Goal: Book appointment/travel/reservation

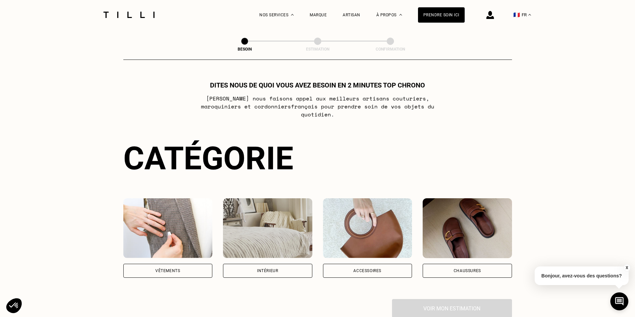
click at [177, 269] on div "Vêtements" at bounding box center [167, 271] width 25 height 4
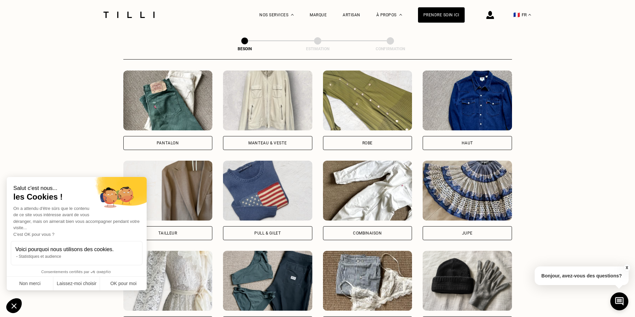
scroll to position [351, 0]
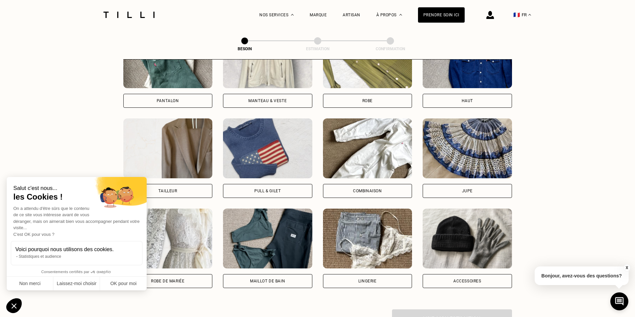
click at [162, 279] on div "Robe de mariée" at bounding box center [167, 281] width 33 height 4
select select "FR"
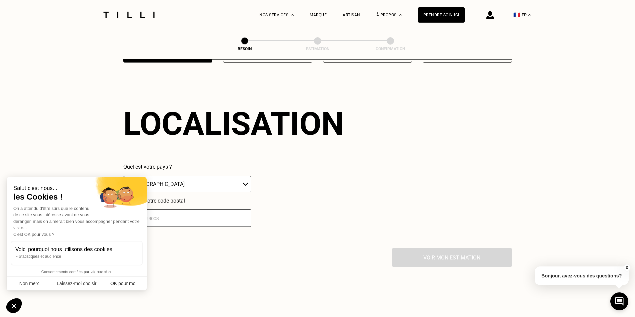
scroll to position [580, 0]
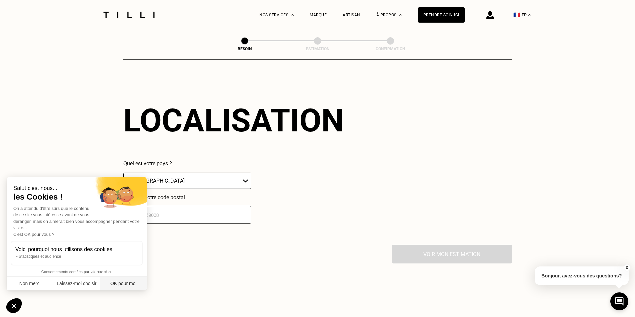
click at [129, 283] on button "OK pour moi" at bounding box center [123, 284] width 47 height 14
checkbox input "true"
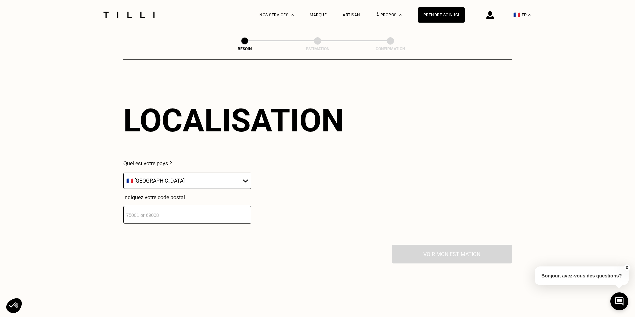
click at [212, 212] on input "number" at bounding box center [187, 215] width 128 height 18
type input "44100"
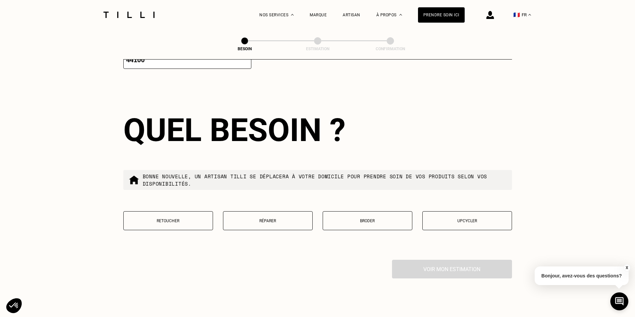
scroll to position [746, 0]
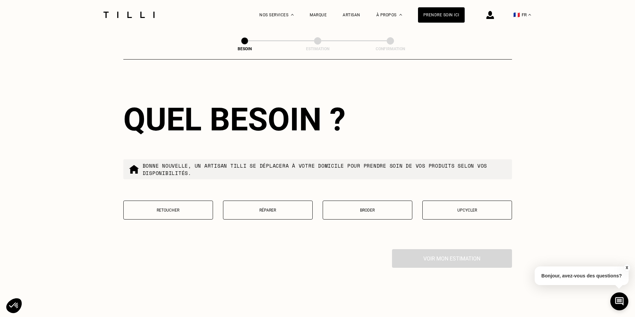
click at [179, 209] on p "Retoucher" at bounding box center [168, 210] width 82 height 5
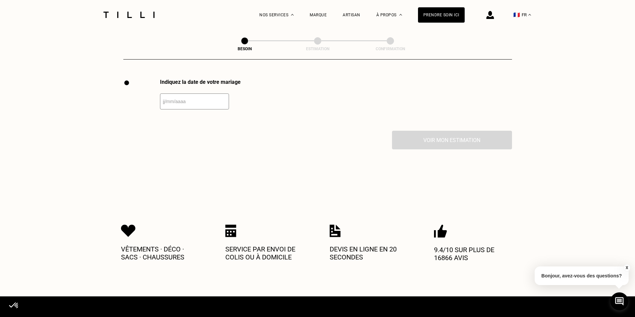
scroll to position [917, 0]
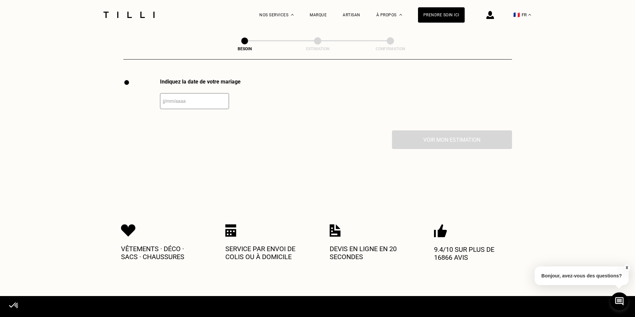
click at [162, 95] on input "text" at bounding box center [194, 101] width 69 height 16
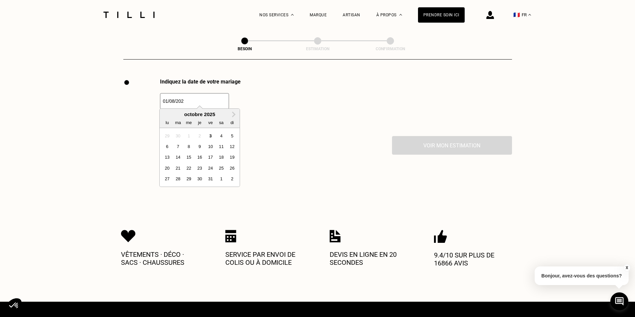
type input "[DATE]"
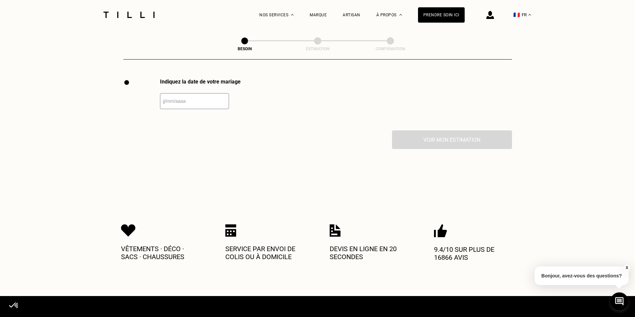
click at [276, 103] on div "Indiquez la date de votre mariage" at bounding box center [317, 105] width 388 height 52
click at [201, 95] on input "text" at bounding box center [194, 101] width 69 height 16
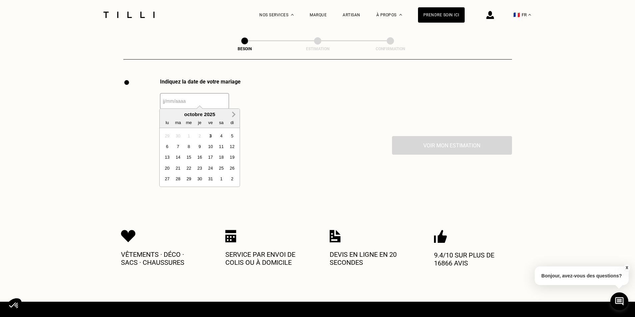
click at [233, 115] on span "Next Month" at bounding box center [233, 115] width 0 height 8
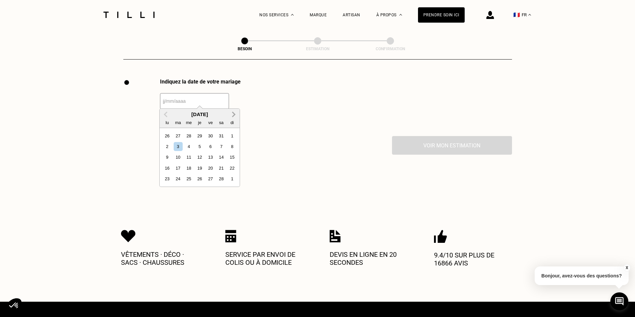
click at [233, 115] on span "Next Month" at bounding box center [233, 115] width 0 height 8
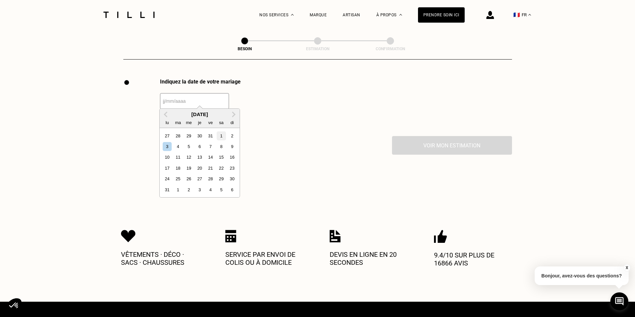
click at [220, 133] on div "1" at bounding box center [220, 136] width 9 height 9
type input "[DATE]"
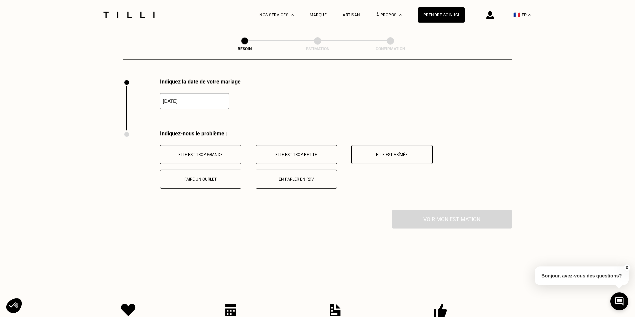
click at [288, 177] on p "En parler en RDV" at bounding box center [296, 179] width 74 height 5
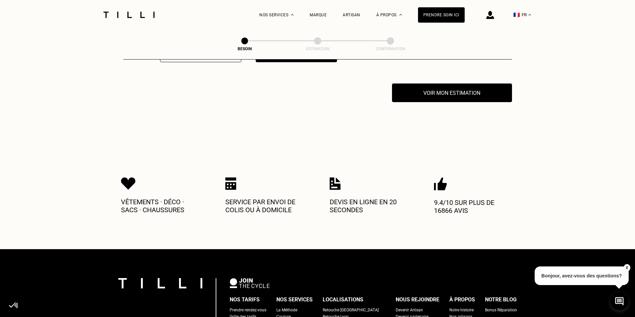
scroll to position [1048, 0]
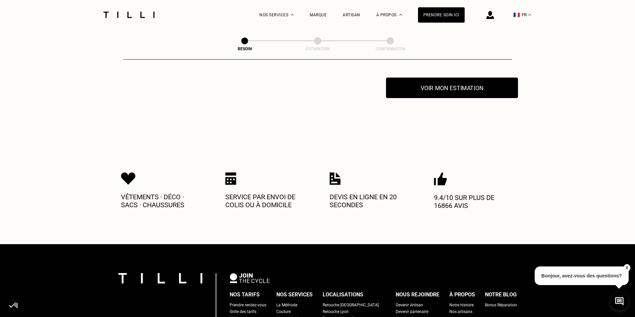
click at [459, 81] on button "Voir mon estimation" at bounding box center [452, 88] width 132 height 21
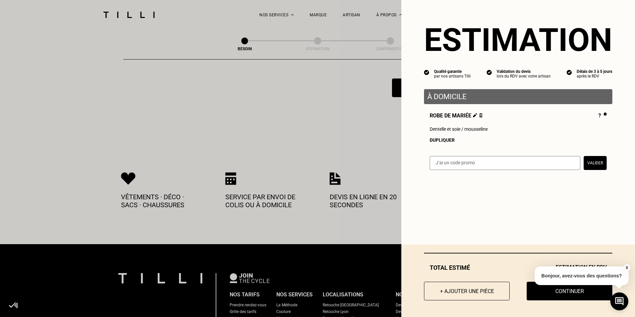
click at [626, 268] on button "X" at bounding box center [626, 267] width 7 height 7
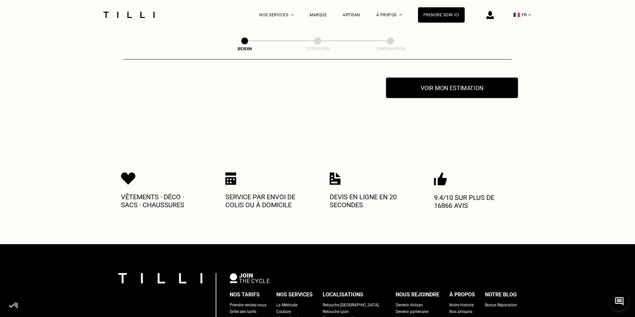
click at [451, 78] on button "Voir mon estimation" at bounding box center [452, 88] width 132 height 21
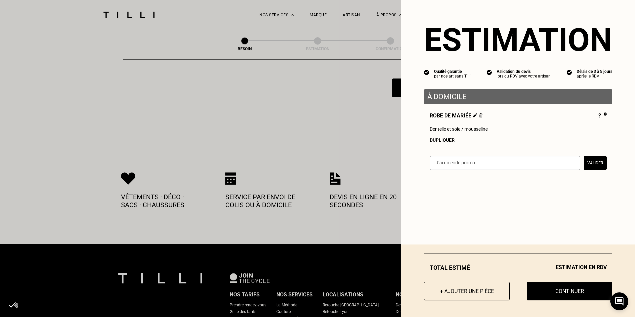
click at [563, 291] on button "Continuer" at bounding box center [569, 291] width 86 height 19
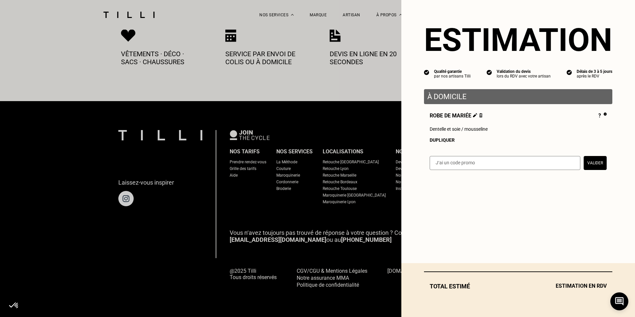
scroll to position [357, 0]
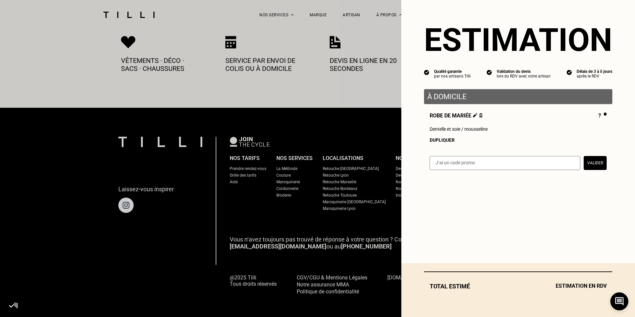
select select "FR"
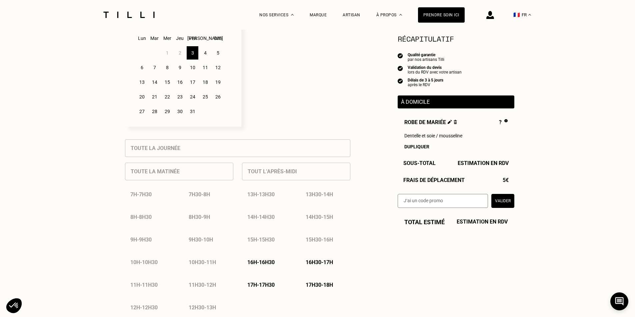
scroll to position [167, 0]
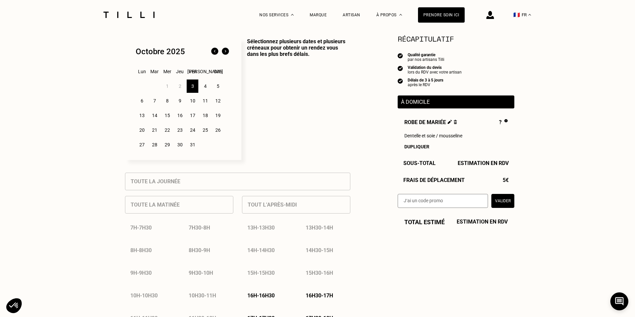
click at [191, 118] on div "17" at bounding box center [193, 115] width 12 height 13
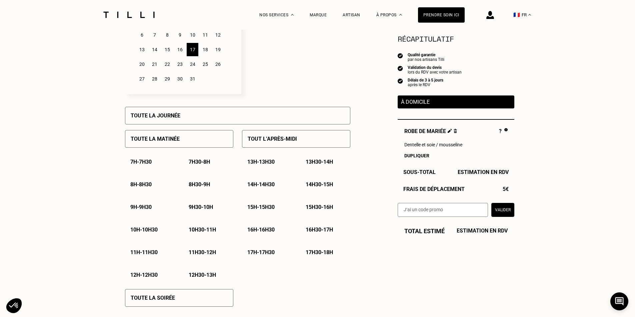
scroll to position [233, 0]
click at [266, 113] on div "Toute la journée" at bounding box center [237, 115] width 225 height 18
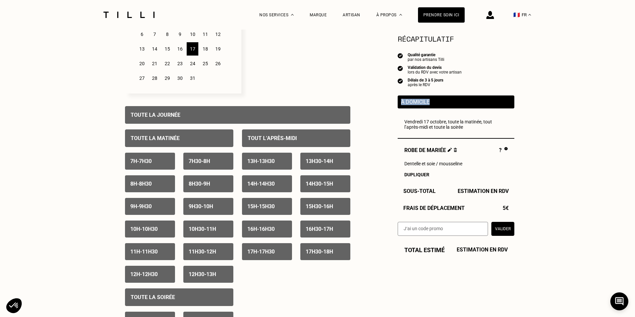
drag, startPoint x: 401, startPoint y: 102, endPoint x: 440, endPoint y: 103, distance: 39.6
click at [440, 103] on p "À domicile" at bounding box center [456, 102] width 110 height 6
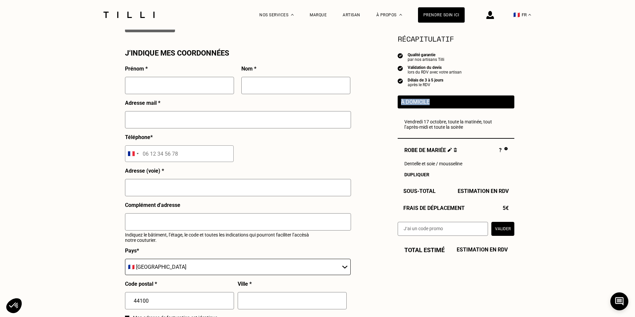
scroll to position [600, 0]
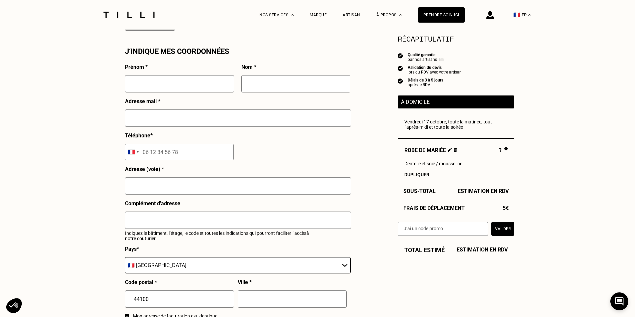
click at [192, 90] on input "text" at bounding box center [179, 83] width 109 height 17
type input "[PERSON_NAME]"
type input "Foucaud"
type input "[PERSON_NAME][EMAIL_ADDRESS][DOMAIN_NAME]"
type input "06 78 73 32 35"
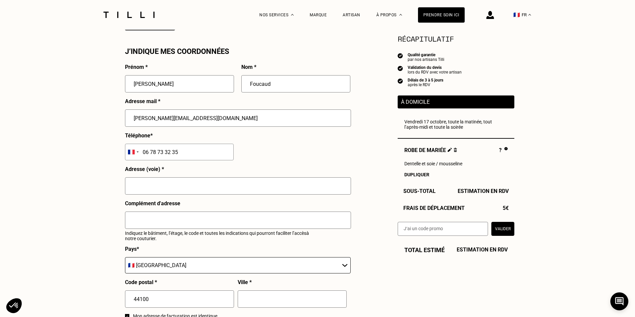
type input "[STREET_ADDRESS]"
type input "appartement 401"
type input "401"
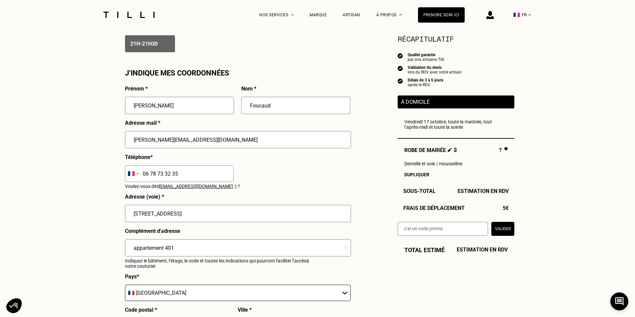
scroll to position [566, 0]
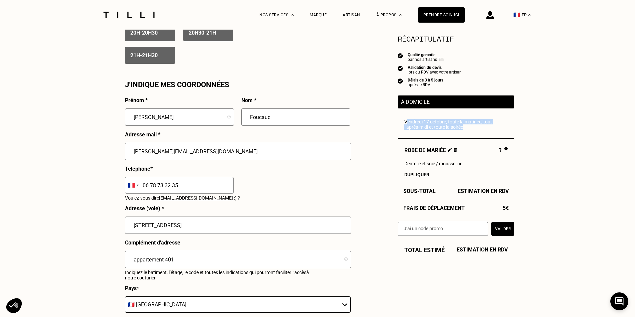
drag, startPoint x: 402, startPoint y: 121, endPoint x: 483, endPoint y: 131, distance: 81.2
click at [483, 131] on div "À domicile [GEOGRAPHIC_DATA][DATE], toute la matinée, tout l’après-midi et tout…" at bounding box center [455, 137] width 117 height 82
click at [556, 134] on div "Besoin Estimation Confirmation Estimation Récapitulatif Qualité garantie par no…" at bounding box center [317, 10] width 635 height 1095
click at [453, 160] on div "Robe de mariée ? Dentelle et soie / mousseline Dupliquer" at bounding box center [455, 162] width 117 height 30
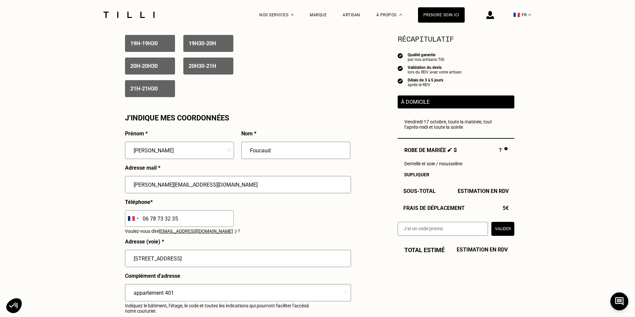
scroll to position [466, 0]
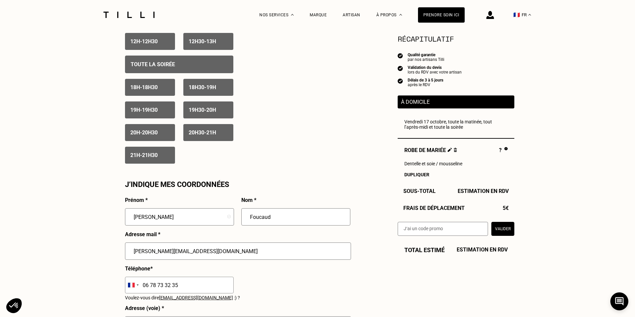
click at [461, 191] on span "Estimation en RDV" at bounding box center [482, 191] width 51 height 6
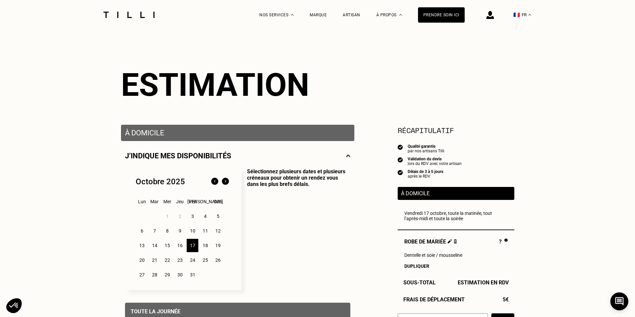
scroll to position [0, 0]
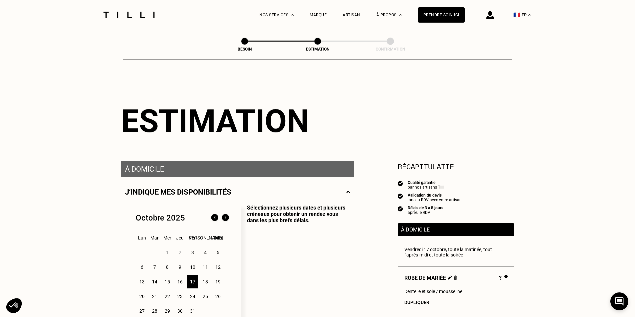
click at [133, 15] on img at bounding box center [129, 15] width 56 height 6
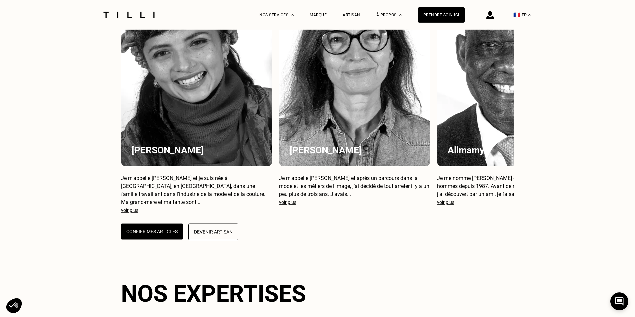
scroll to position [600, 0]
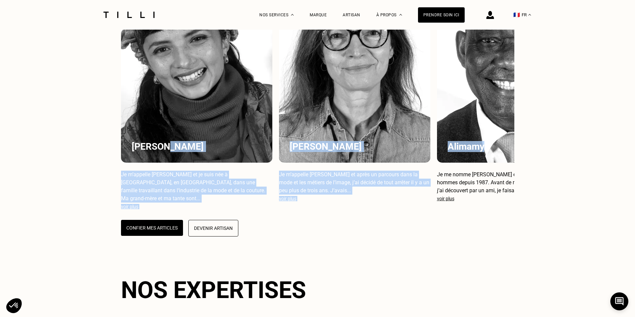
drag, startPoint x: 459, startPoint y: 127, endPoint x: 245, endPoint y: 126, distance: 213.8
click at [245, 126] on div "[PERSON_NAME] m’appelle [PERSON_NAME] et je suis née à [GEOGRAPHIC_DATA], en [G…" at bounding box center [317, 93] width 393 height 231
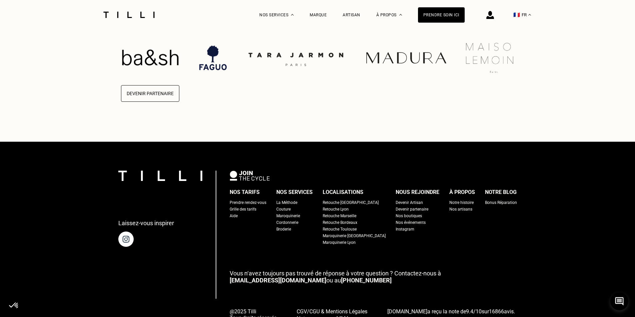
scroll to position [1735, 0]
